Goal: Share content

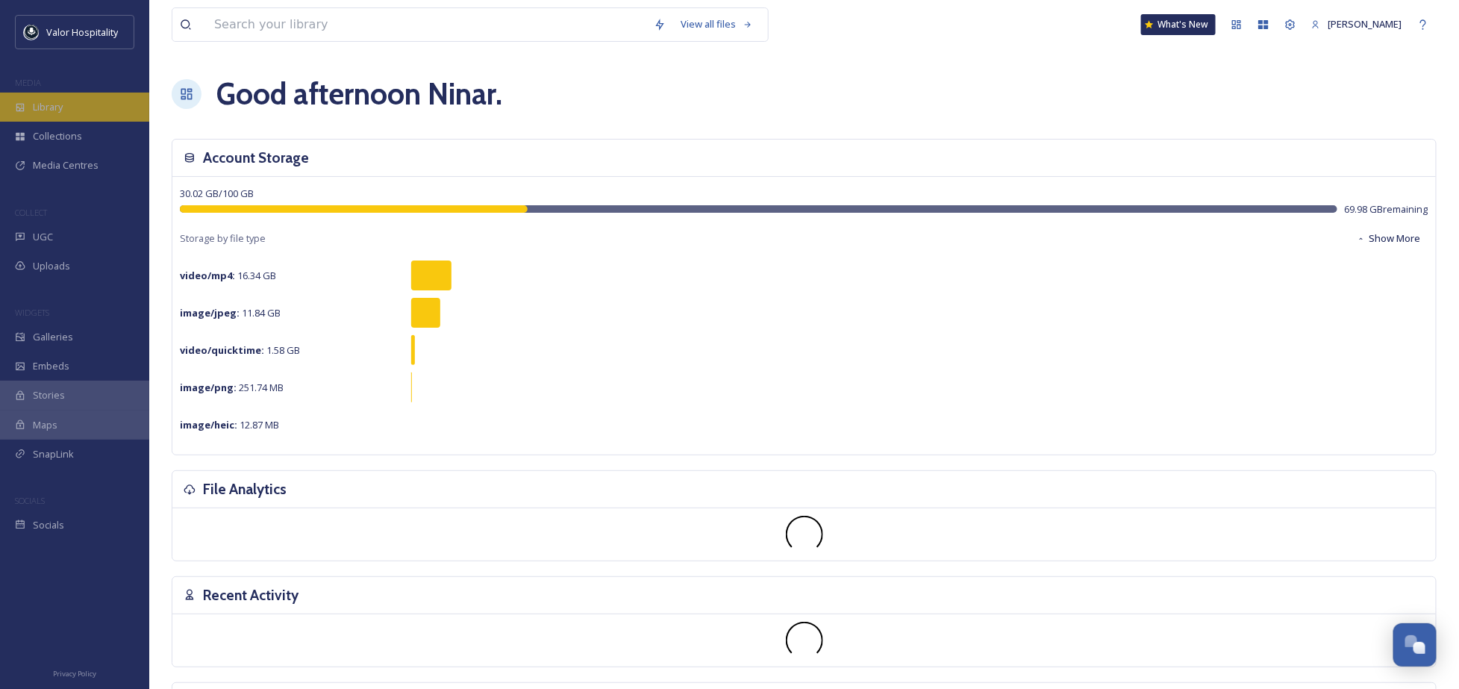
click at [62, 105] on span "Library" at bounding box center [48, 107] width 30 height 14
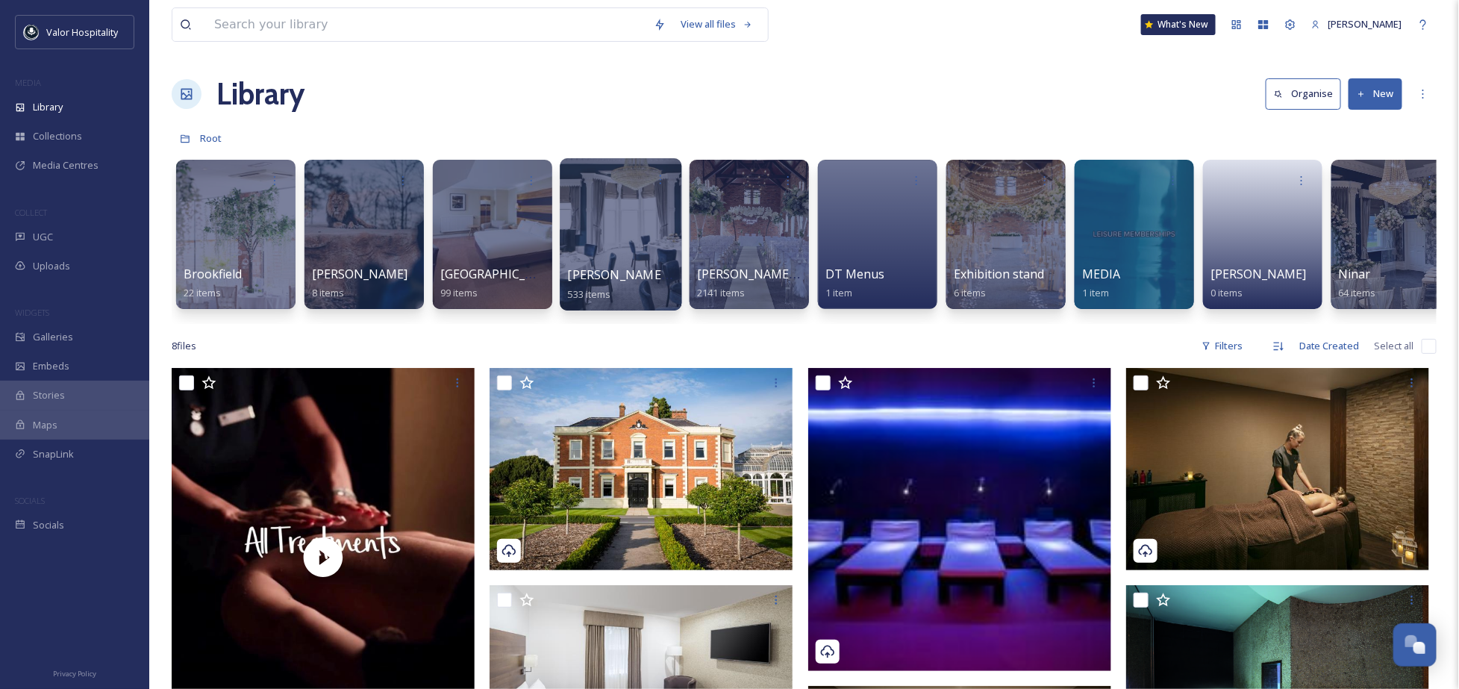
click at [617, 234] on div at bounding box center [621, 234] width 122 height 152
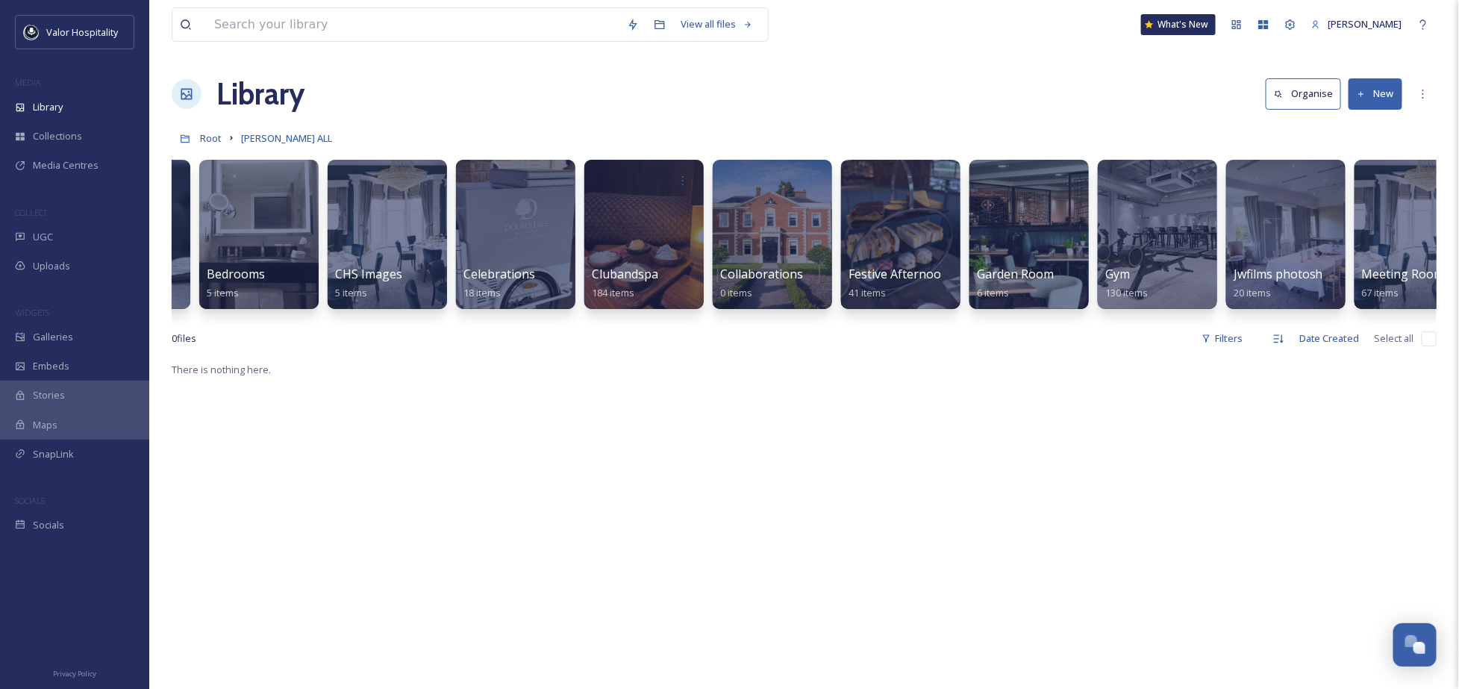
scroll to position [0, 122]
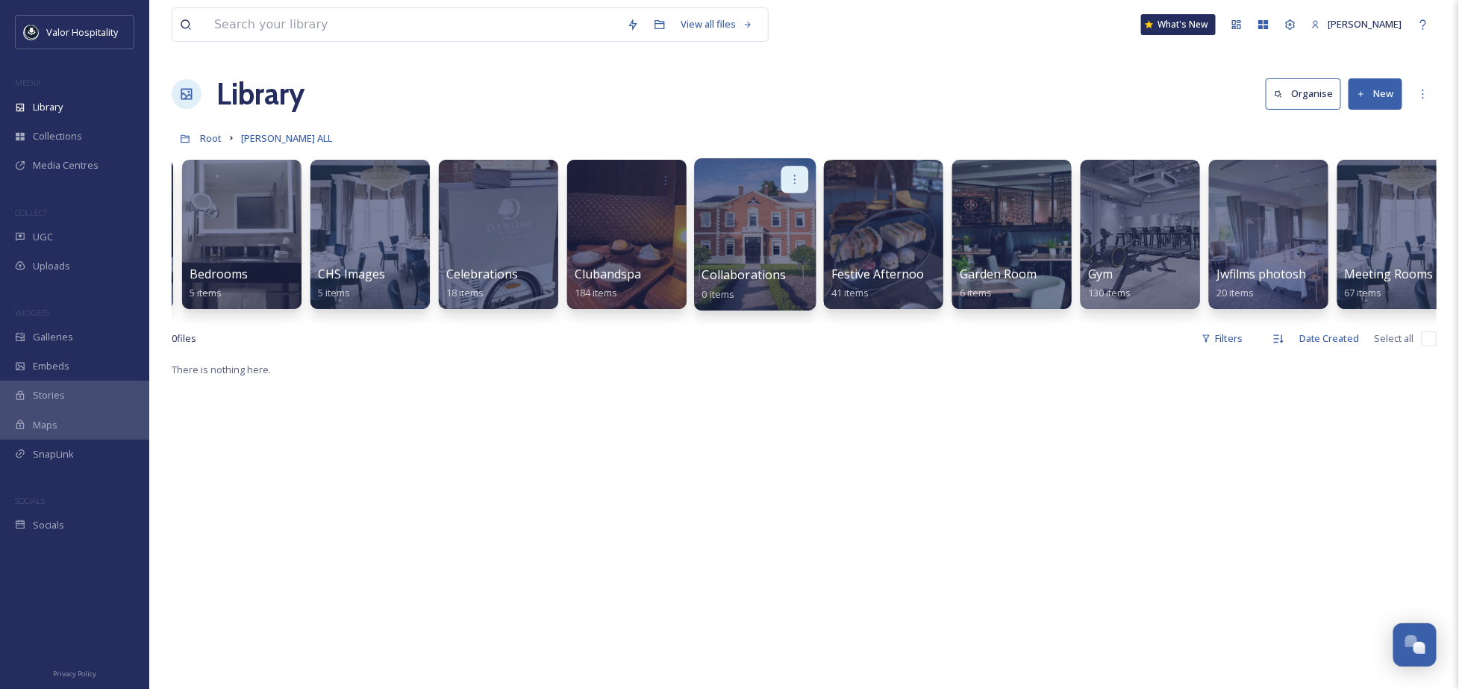
click at [797, 168] on div at bounding box center [796, 180] width 28 height 28
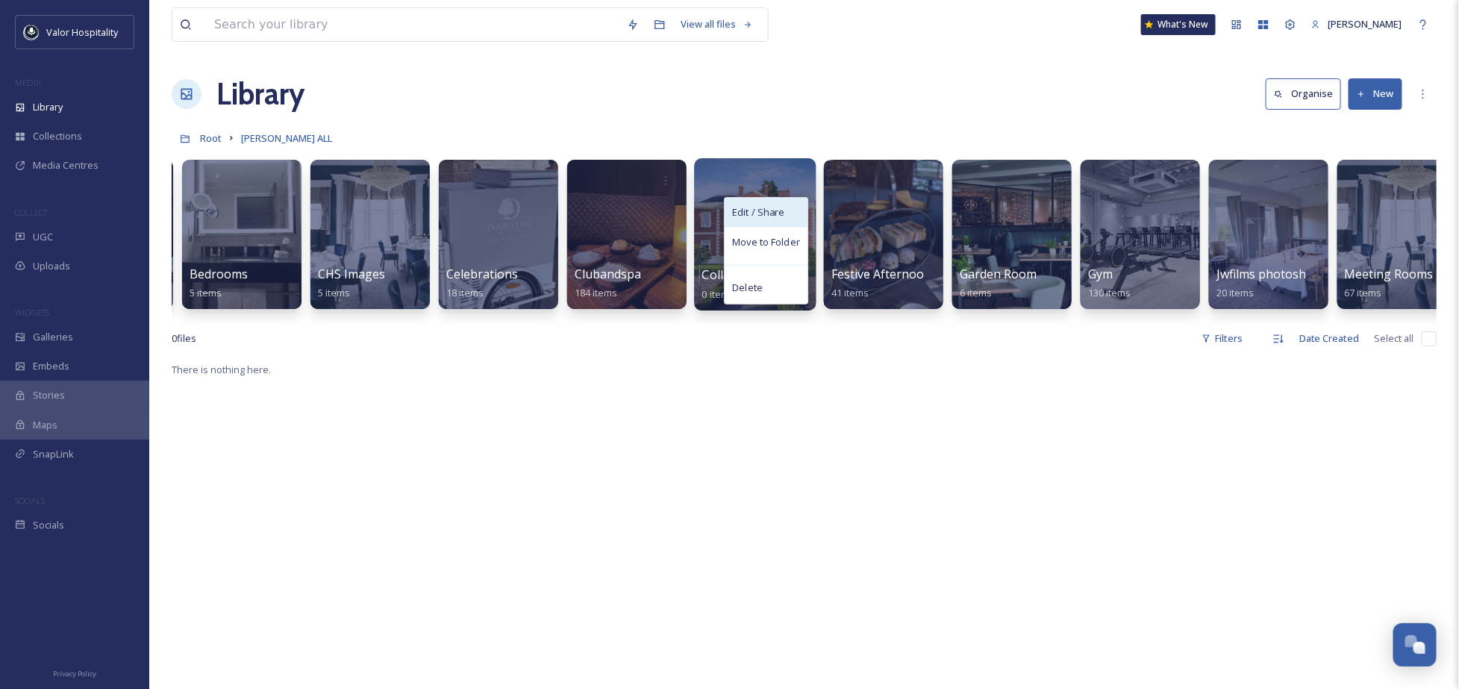
click at [776, 220] on div "Edit / Share" at bounding box center [766, 213] width 83 height 30
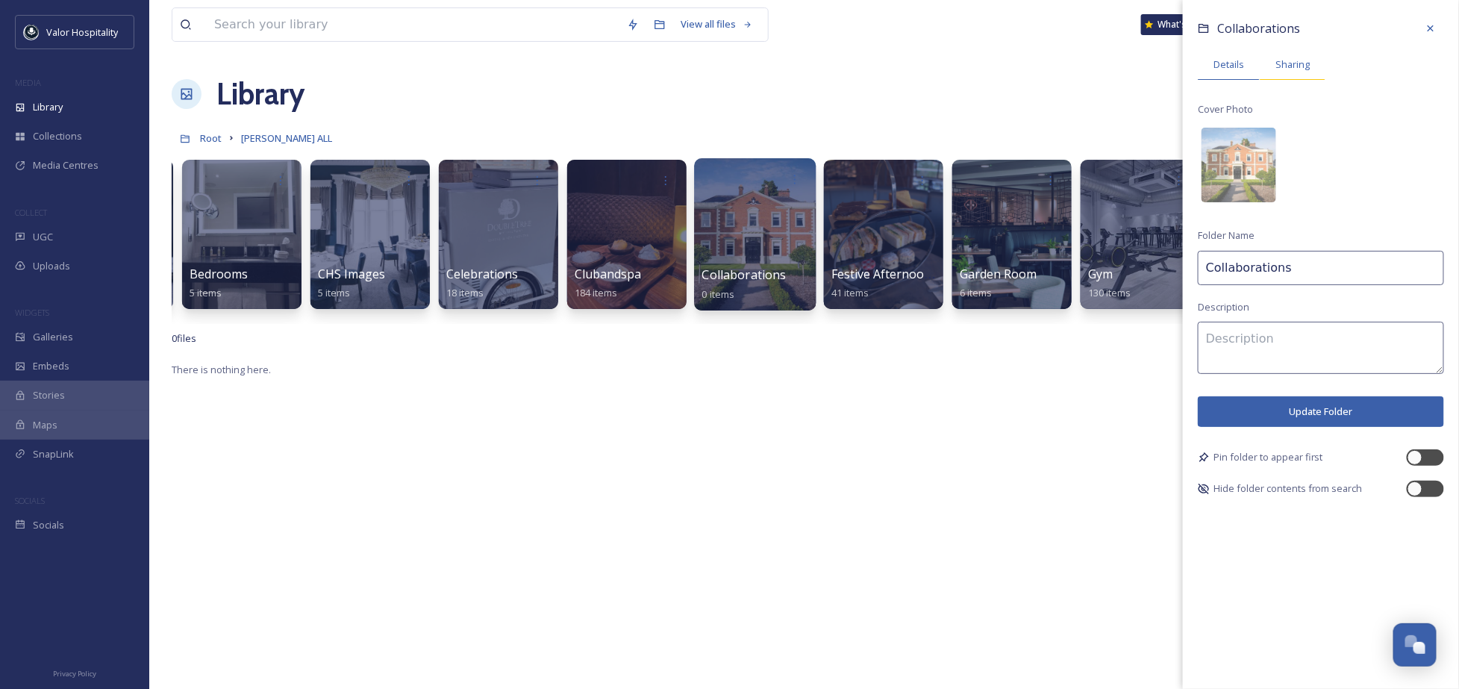
click at [1278, 56] on div "Sharing" at bounding box center [1293, 64] width 66 height 31
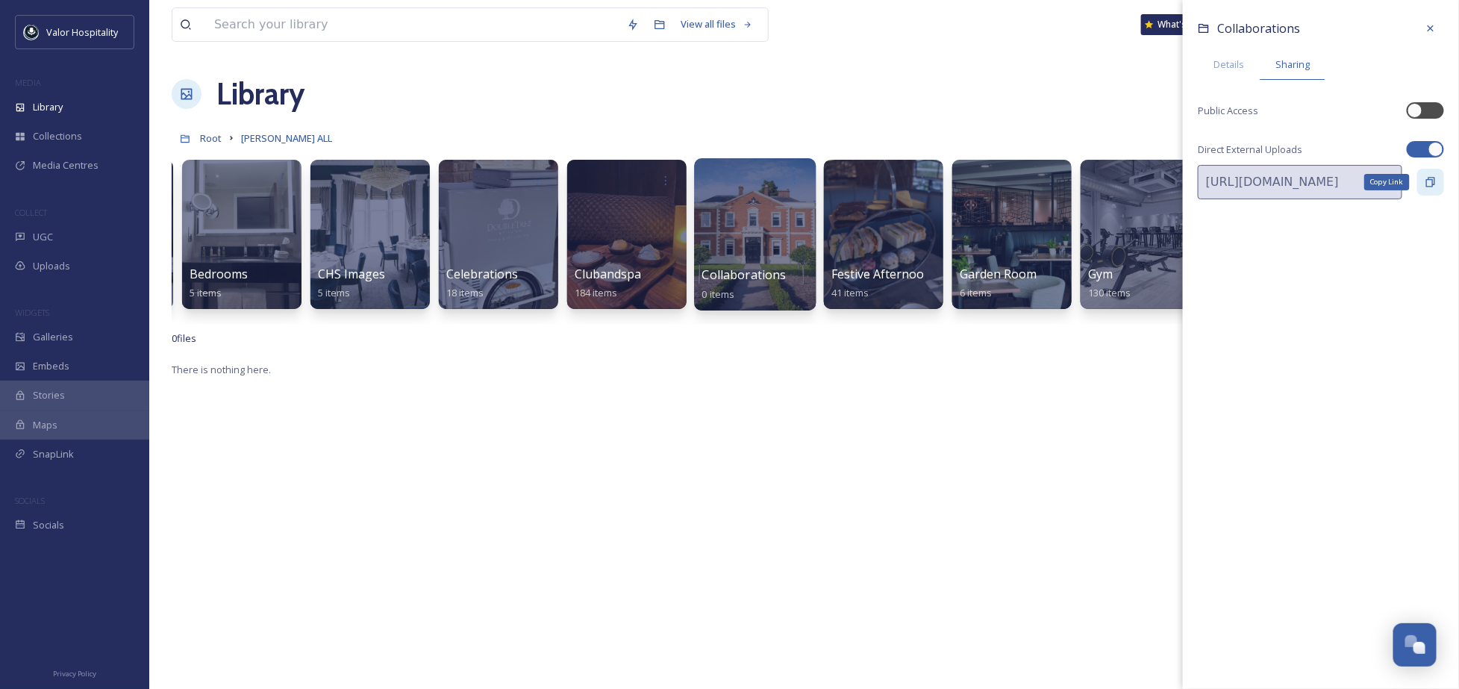
click at [1430, 176] on icon at bounding box center [1431, 182] width 12 height 12
